Goal: Navigation & Orientation: Find specific page/section

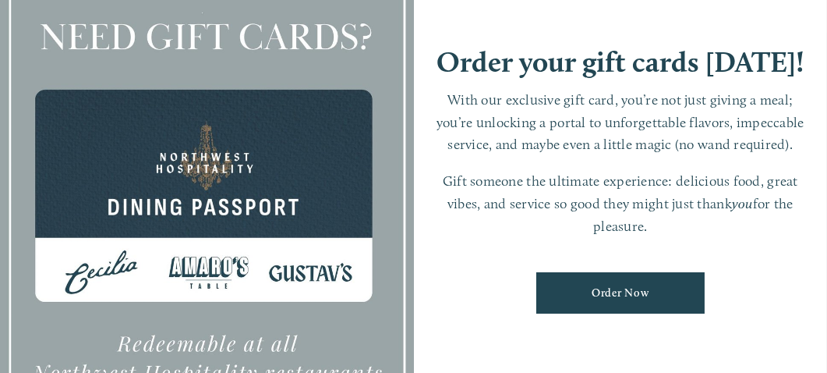
scroll to position [32, 0]
drag, startPoint x: 408, startPoint y: 83, endPoint x: 393, endPoint y: 132, distance: 51.3
click at [393, 132] on div at bounding box center [207, 186] width 414 height 589
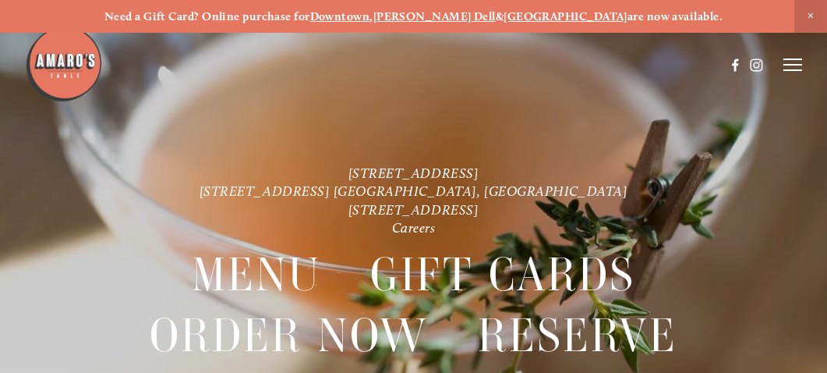
click at [803, 65] on div at bounding box center [413, 186] width 827 height 373
click at [797, 62] on icon at bounding box center [792, 65] width 19 height 14
click at [519, 62] on span "Menu" at bounding box center [533, 64] width 29 height 13
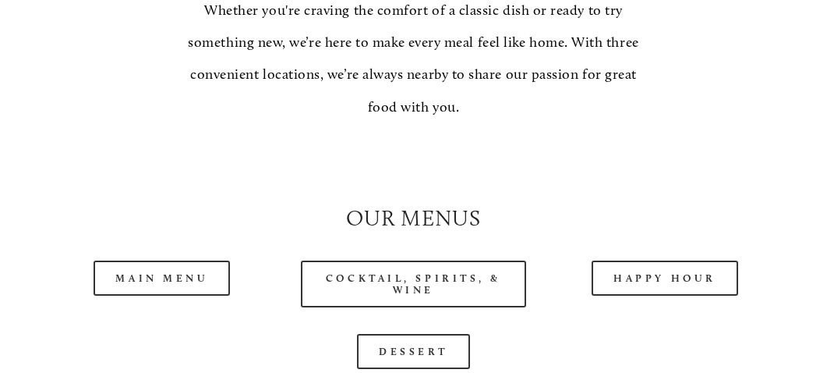
scroll to position [1281, 0]
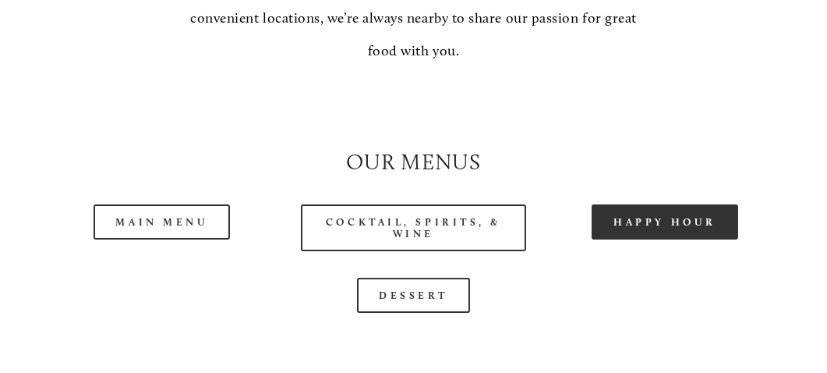
click at [652, 204] on link "Happy Hour" at bounding box center [665, 221] width 147 height 35
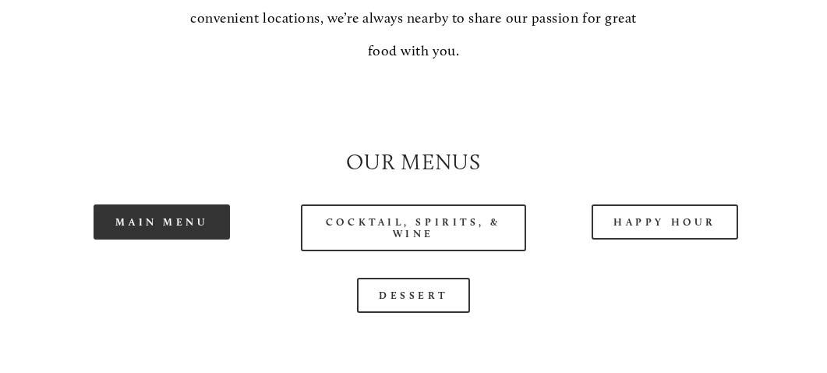
click at [140, 204] on link "Main Menu" at bounding box center [162, 221] width 136 height 35
